Goal: Navigation & Orientation: Locate item on page

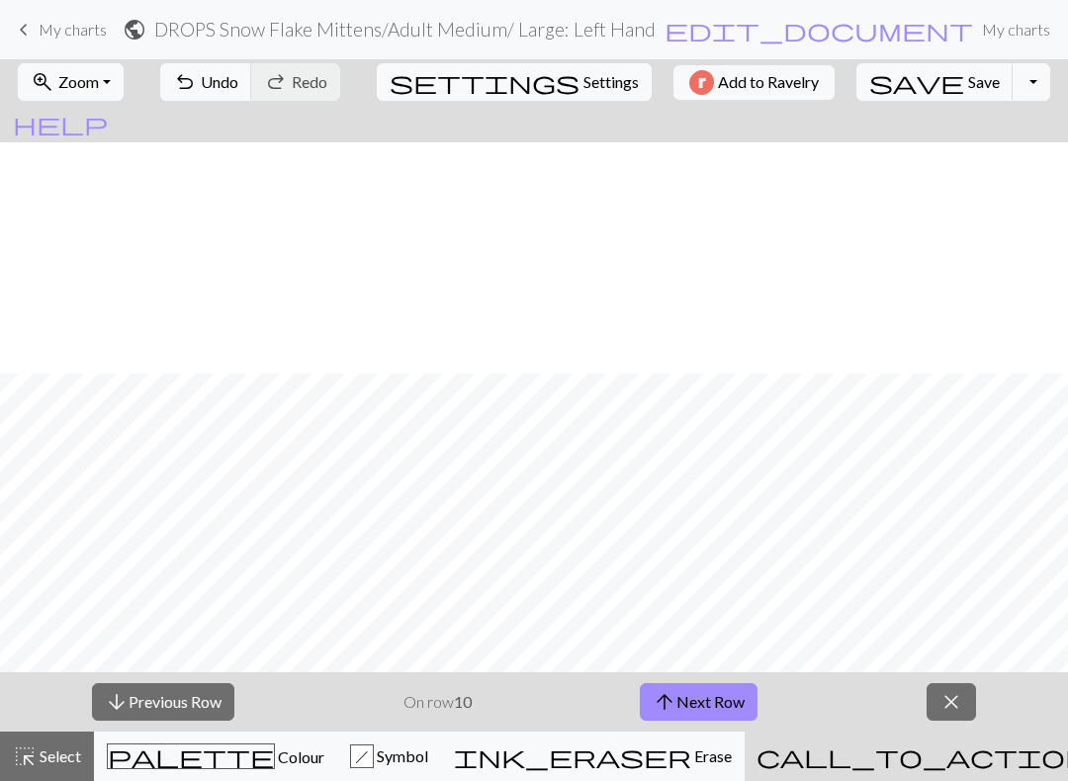
scroll to position [231, 0]
click at [200, 687] on button "arrow_downward Previous Row" at bounding box center [163, 702] width 142 height 38
click at [736, 691] on button "arrow_upward Next Row" at bounding box center [696, 702] width 118 height 38
click at [715, 707] on button "arrow_upward Next Row" at bounding box center [699, 702] width 118 height 38
click at [722, 684] on button "arrow_upward Next Row" at bounding box center [699, 702] width 118 height 38
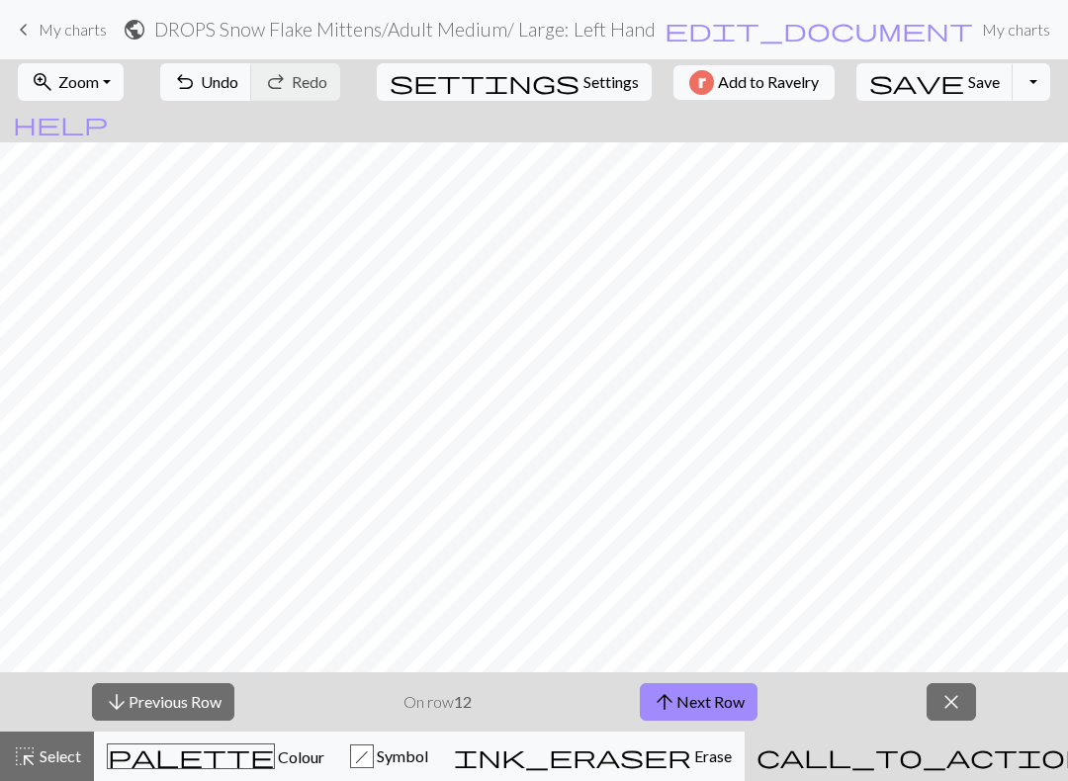
click at [741, 687] on button "arrow_upward Next Row" at bounding box center [699, 702] width 118 height 38
click at [720, 695] on button "arrow_upward Next Row" at bounding box center [699, 702] width 118 height 38
click at [754, 683] on button "arrow_upward Next Row" at bounding box center [699, 702] width 118 height 38
click at [705, 705] on button "arrow_upward Next Row" at bounding box center [699, 702] width 118 height 38
click at [164, 685] on button "arrow_downward Previous Row" at bounding box center [163, 702] width 142 height 38
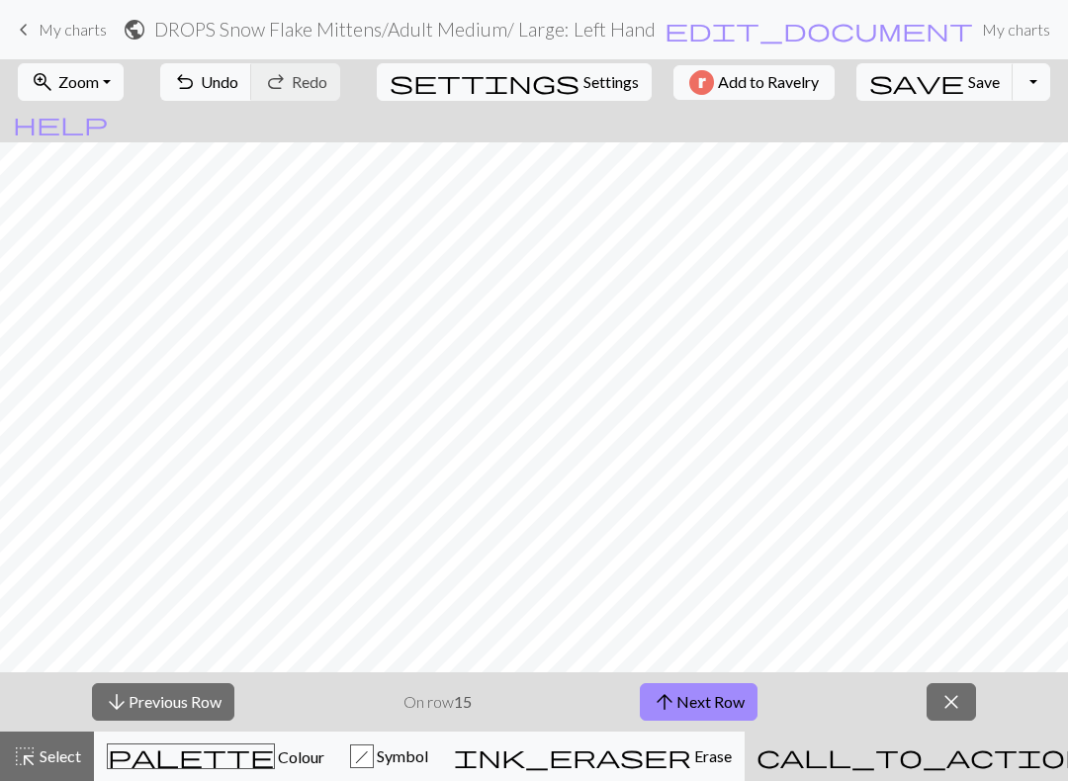
click at [734, 683] on button "arrow_upward Next Row" at bounding box center [699, 702] width 118 height 38
click at [719, 704] on button "arrow_upward Next Row" at bounding box center [699, 702] width 118 height 38
click at [726, 684] on button "arrow_upward Next Row" at bounding box center [699, 702] width 118 height 38
click at [714, 691] on button "arrow_upward Next Row" at bounding box center [699, 702] width 118 height 38
click at [698, 707] on button "arrow_upward Next Row" at bounding box center [699, 702] width 118 height 38
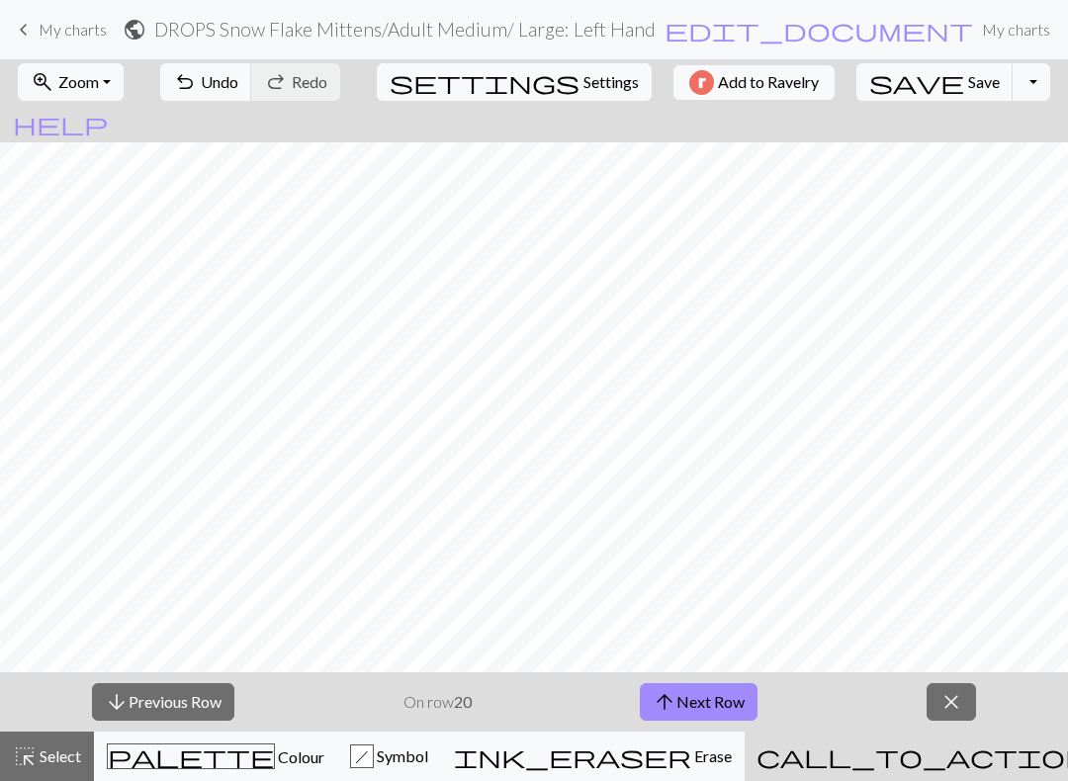
click at [723, 719] on button "arrow_upward Next Row" at bounding box center [699, 702] width 118 height 38
